Goal: Information Seeking & Learning: Find specific fact

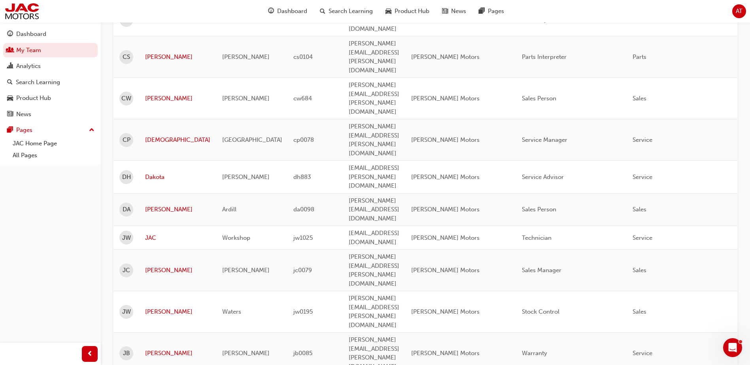
scroll to position [277, 0]
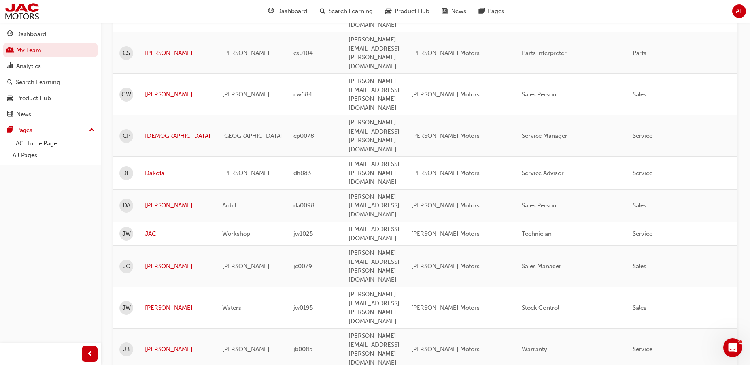
drag, startPoint x: 148, startPoint y: 262, endPoint x: 84, endPoint y: 267, distance: 63.5
click at [84, 267] on div "Dashboard My Team Analytics Search Learning Product Hub News Pages Pages JAC Ho…" at bounding box center [50, 173] width 101 height 346
click at [36, 145] on link "JAC Home Page" at bounding box center [53, 144] width 88 height 12
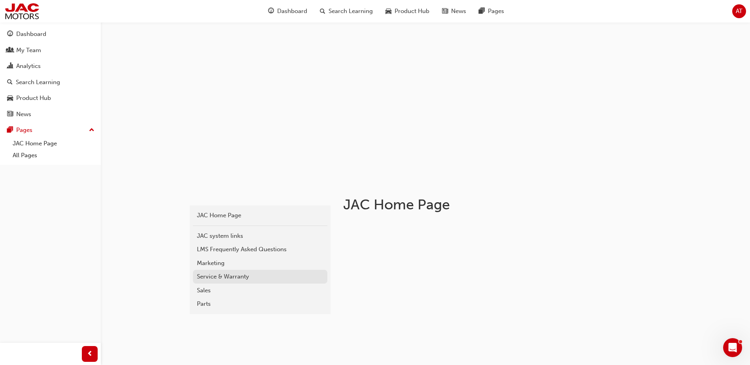
click at [209, 279] on div "Service & Warranty" at bounding box center [260, 276] width 127 height 9
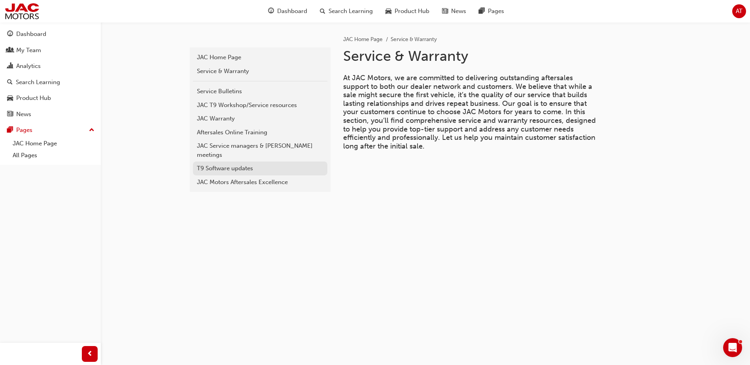
click at [212, 164] on div "T9 Software updates" at bounding box center [260, 168] width 127 height 9
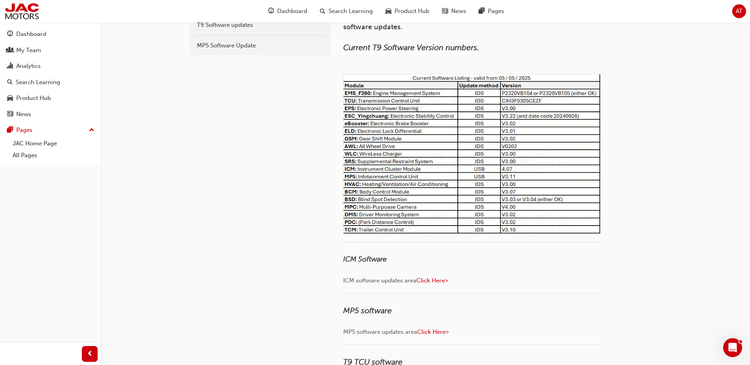
scroll to position [158, 0]
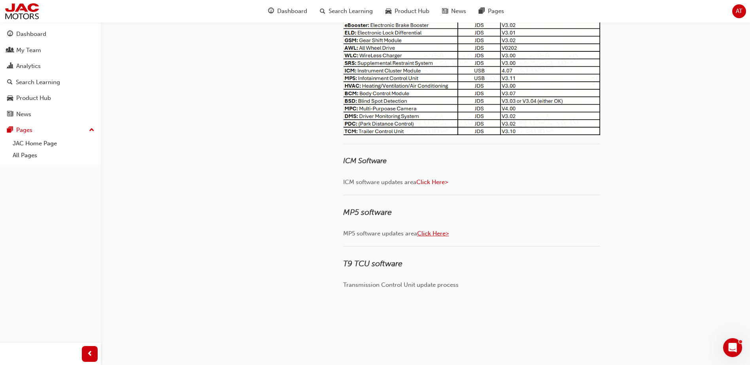
click at [434, 232] on span "Click Here>" at bounding box center [433, 233] width 32 height 7
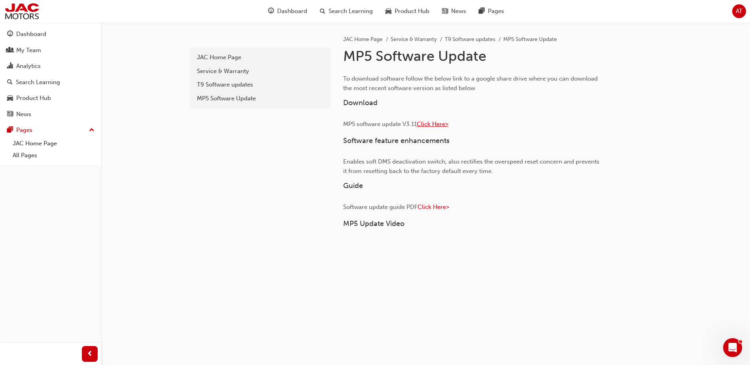
click at [430, 123] on span "Click Here>" at bounding box center [433, 124] width 32 height 7
click at [30, 143] on link "JAC Home Page" at bounding box center [53, 144] width 88 height 12
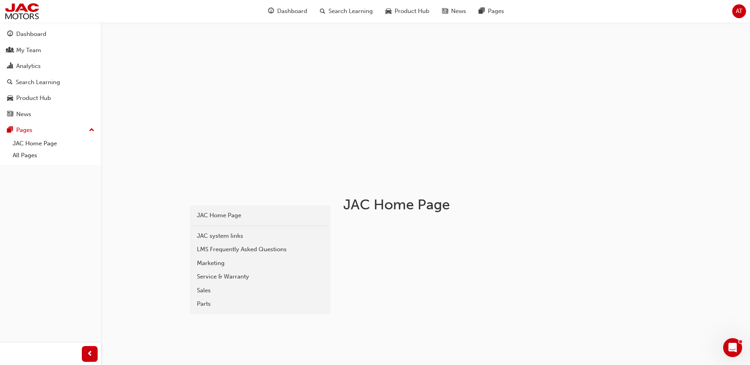
click at [216, 278] on div "Service & Warranty" at bounding box center [260, 276] width 127 height 9
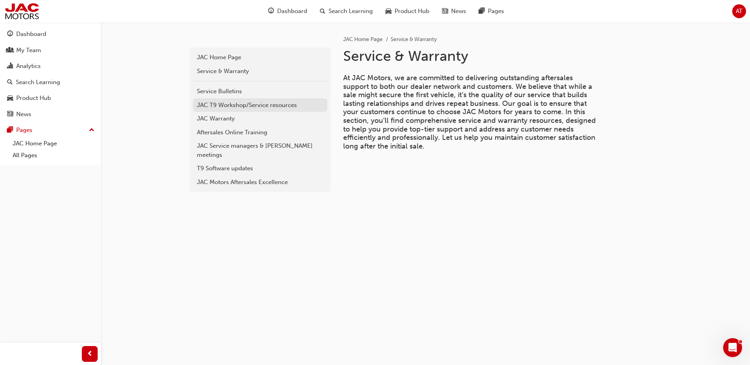
click at [234, 104] on div "JAC T9 Workshop/Service resources" at bounding box center [260, 105] width 127 height 9
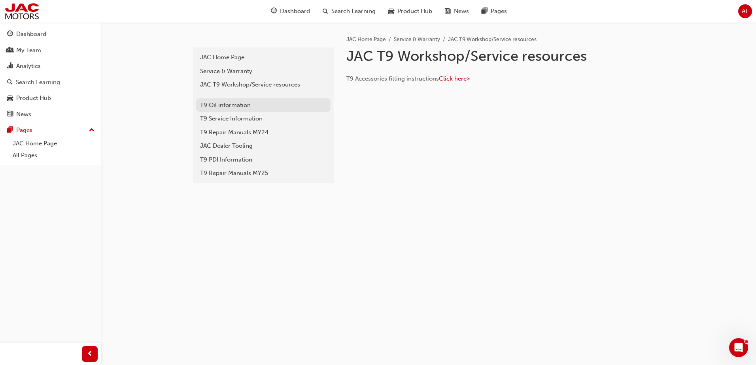
click at [225, 104] on div "T9 Oil information" at bounding box center [263, 105] width 127 height 9
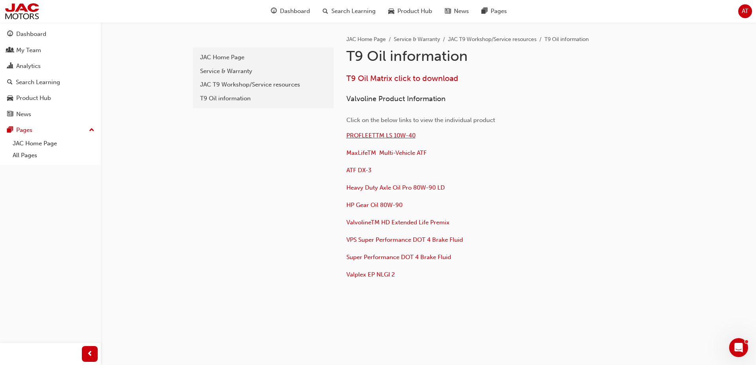
click at [401, 134] on span "PROFLEETTM LS 10W-40" at bounding box center [380, 135] width 69 height 7
